Goal: Find specific page/section: Find specific page/section

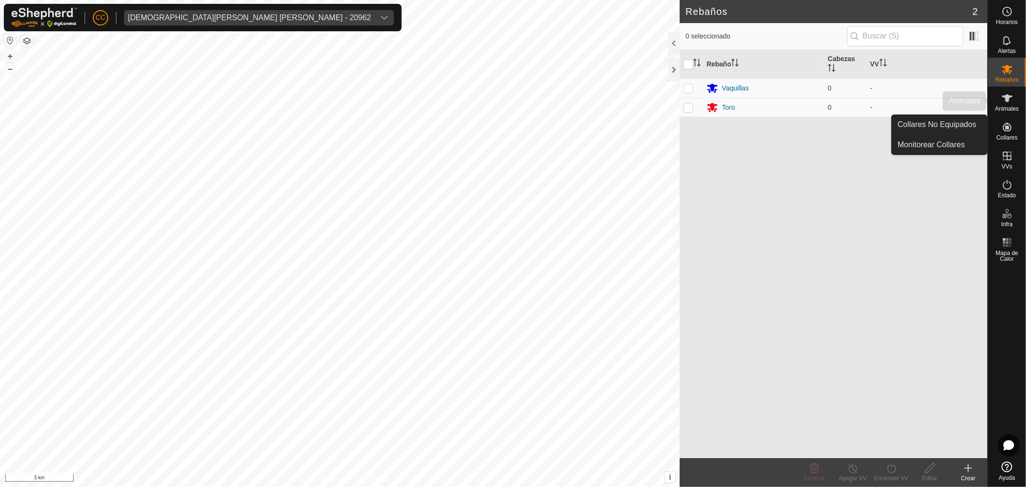
click at [1007, 103] on icon at bounding box center [1007, 98] width 12 height 12
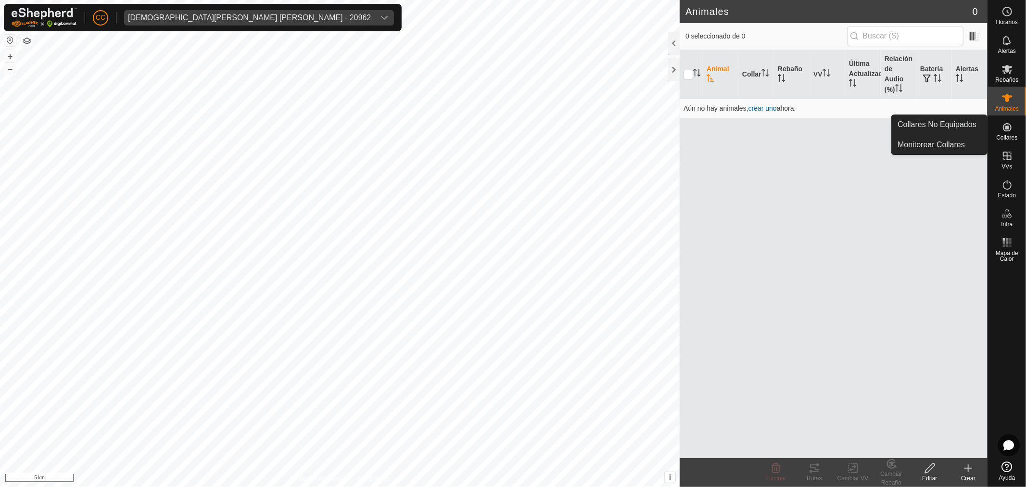
click at [967, 126] on link "Collares No Equipados" at bounding box center [939, 124] width 95 height 19
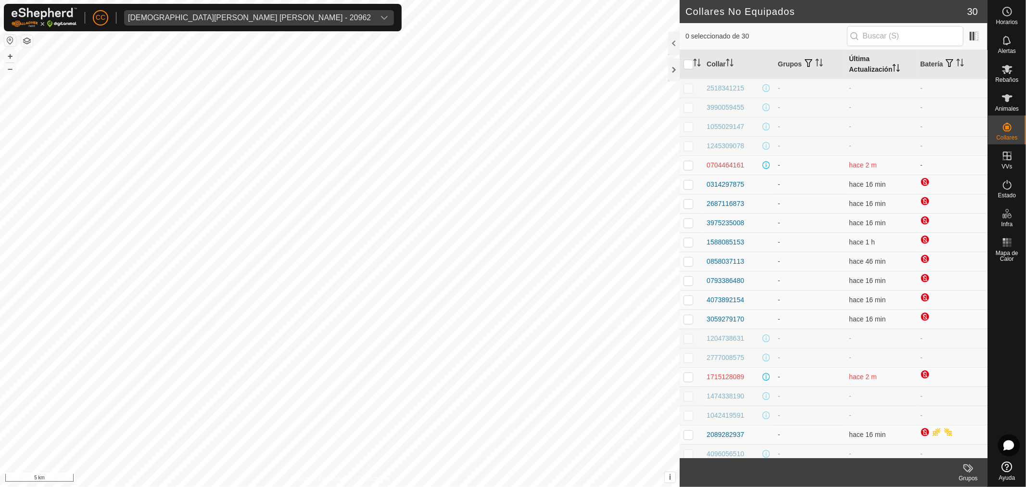
click at [877, 75] on th "Última Actualización" at bounding box center [880, 64] width 71 height 29
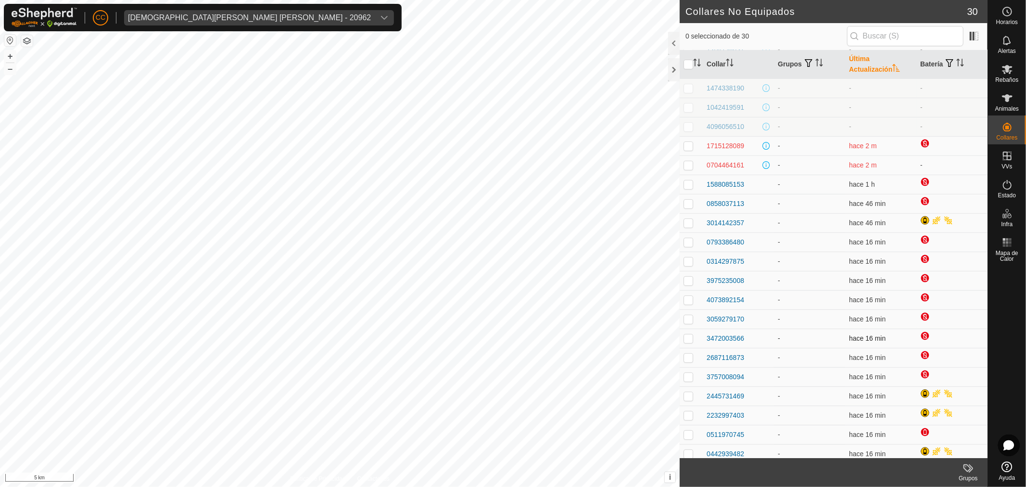
scroll to position [198, 0]
